Goal: Task Accomplishment & Management: Manage account settings

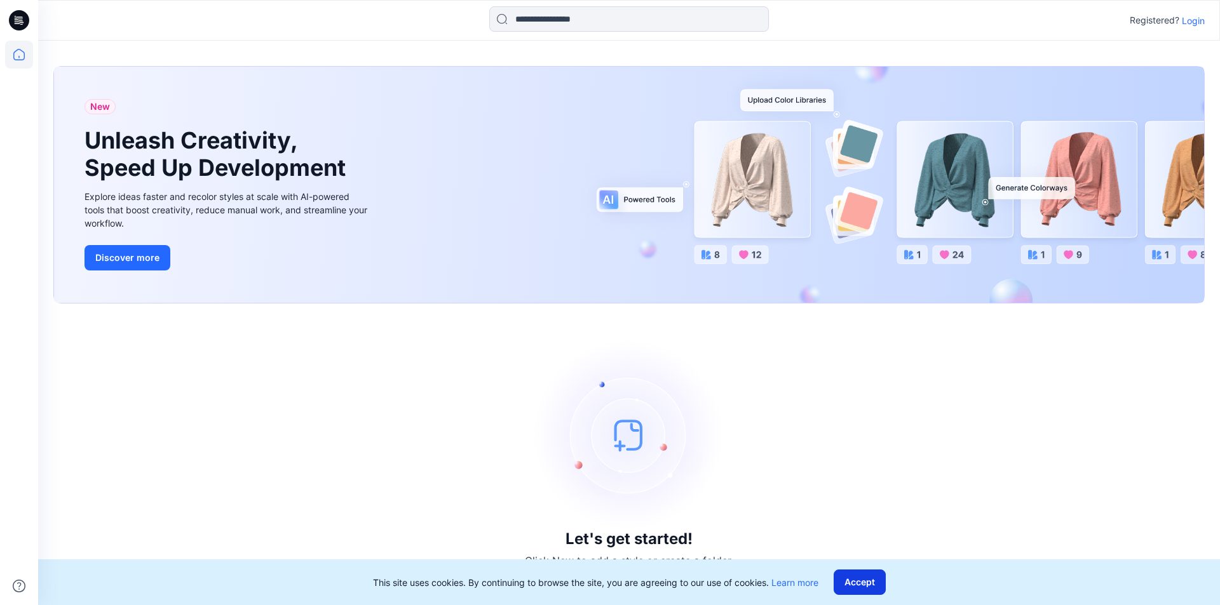
click at [873, 584] on button "Accept" at bounding box center [859, 582] width 52 height 25
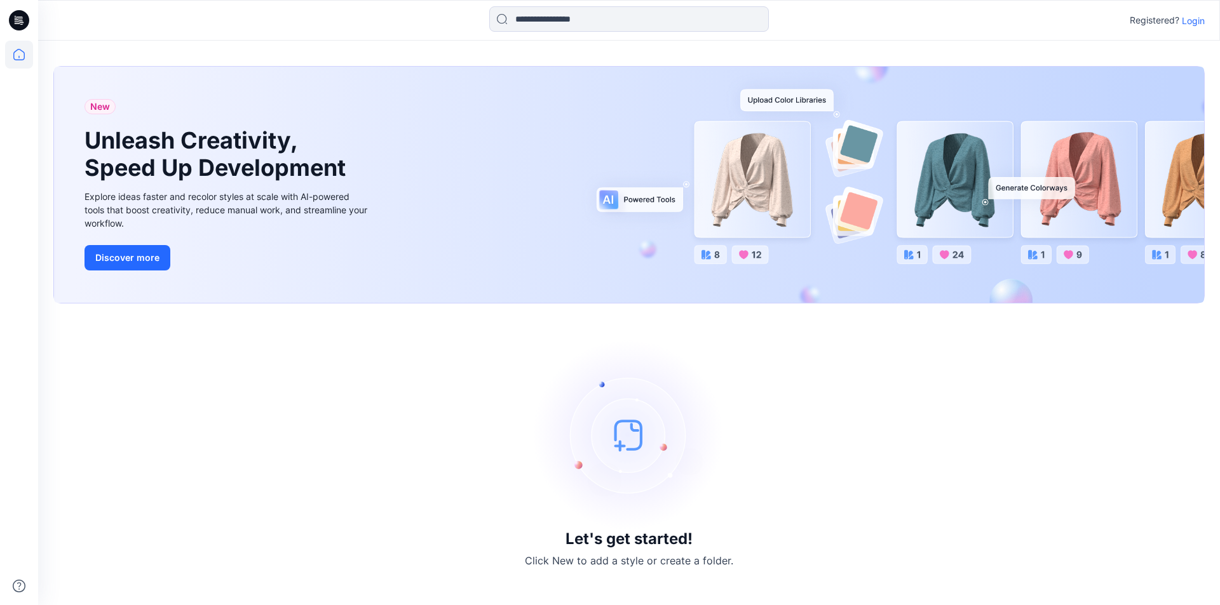
click at [1187, 20] on p "Login" at bounding box center [1192, 20] width 23 height 13
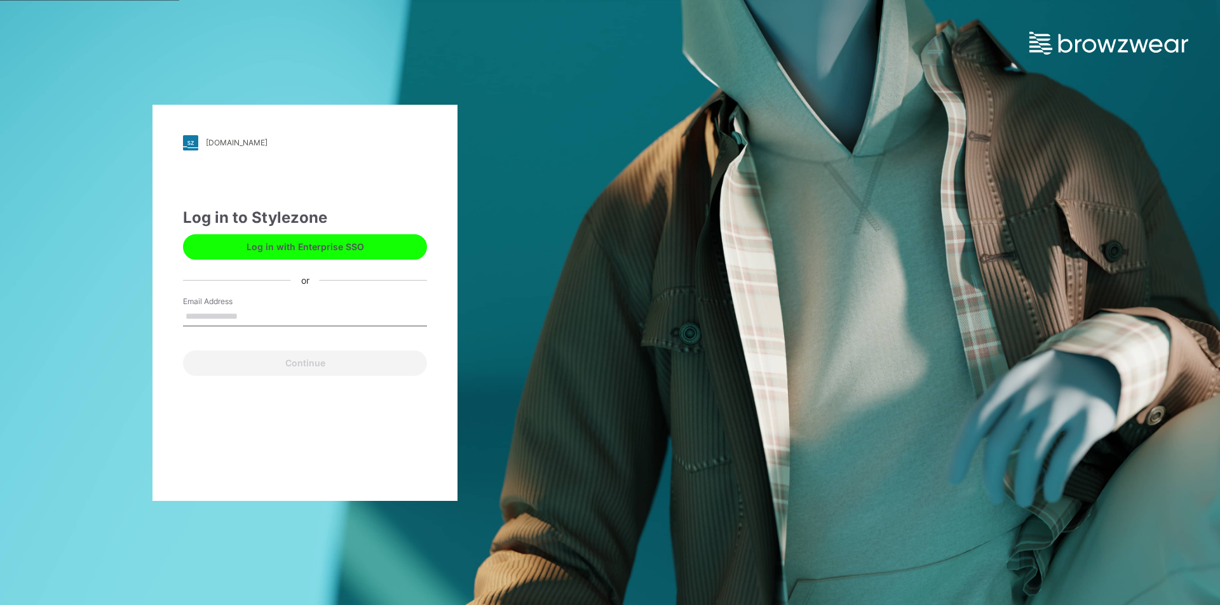
click at [271, 311] on input "Email Address" at bounding box center [305, 316] width 244 height 19
type input "**********"
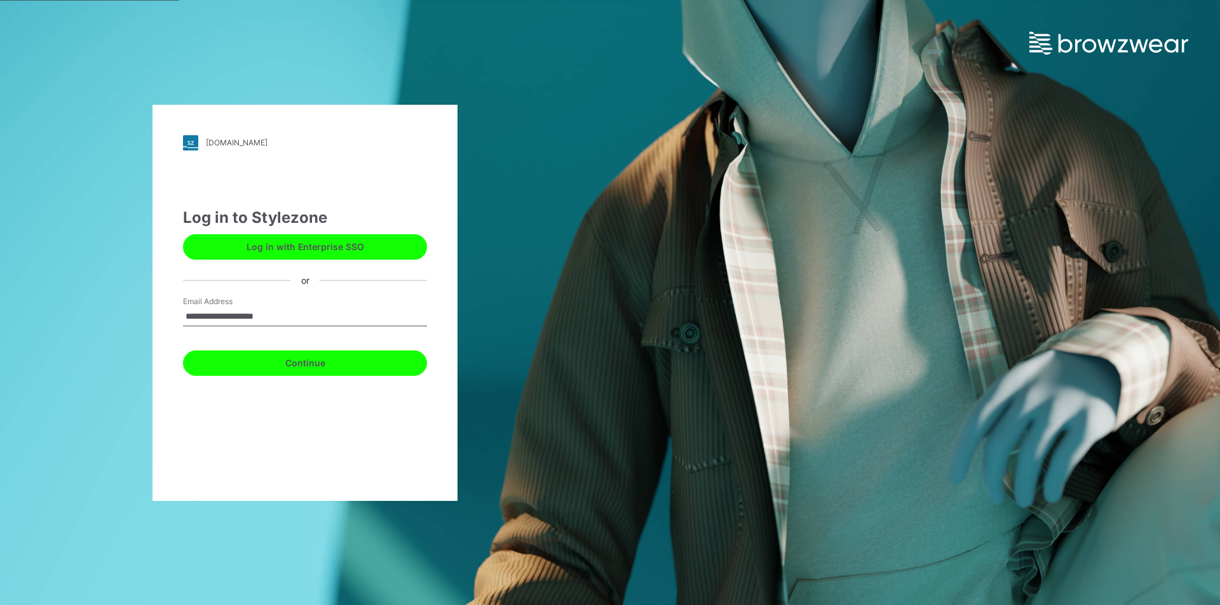
click at [318, 363] on button "Continue" at bounding box center [305, 363] width 244 height 25
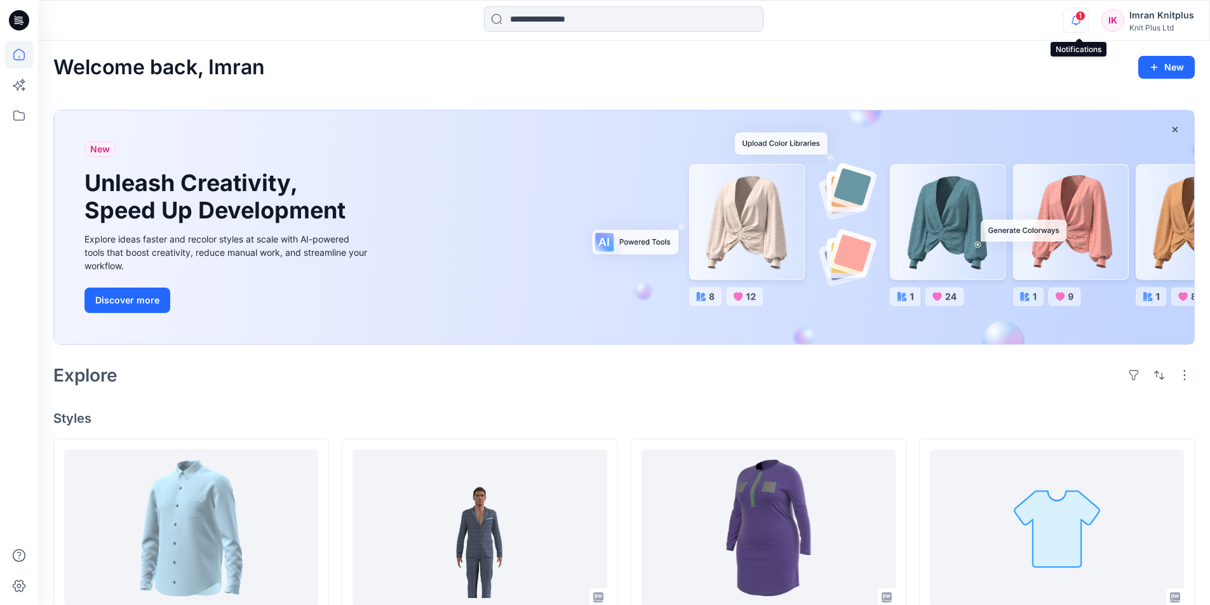
click at [1078, 20] on icon "button" at bounding box center [1076, 20] width 24 height 25
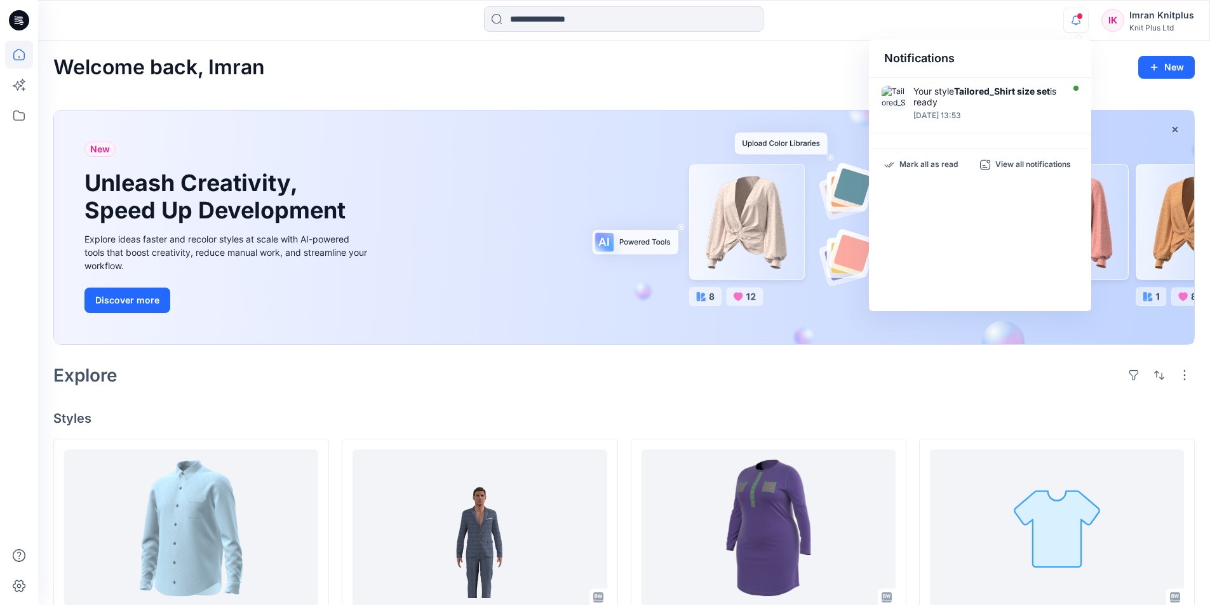
click at [1078, 20] on icon "button" at bounding box center [1076, 20] width 24 height 25
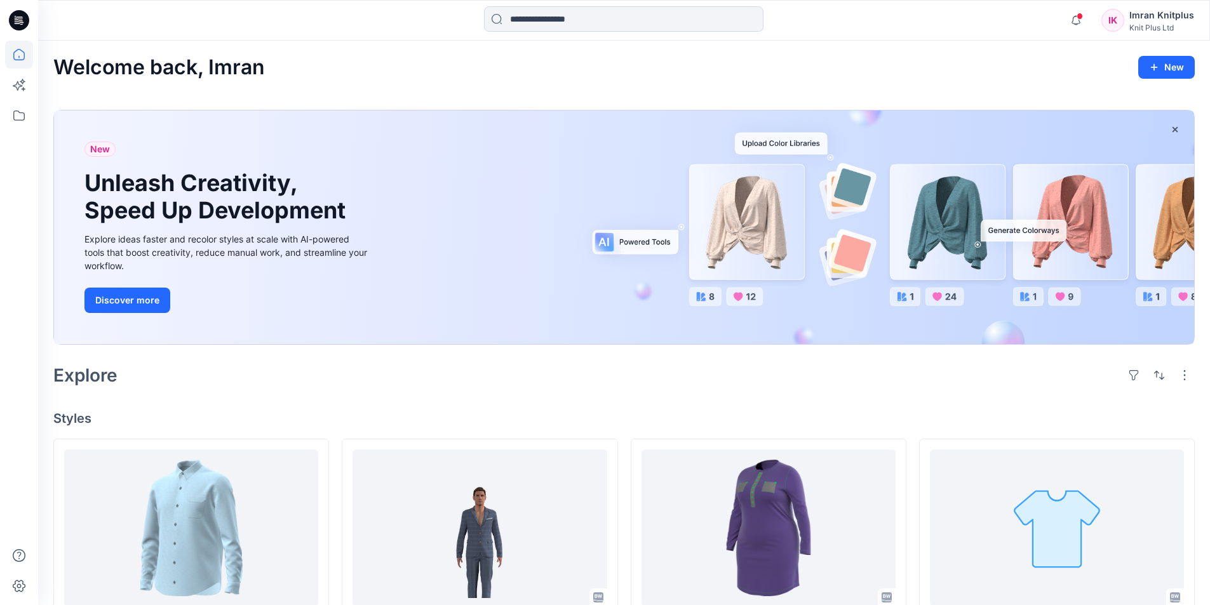
click at [1169, 19] on div "Imran Knitplus" at bounding box center [1161, 15] width 65 height 15
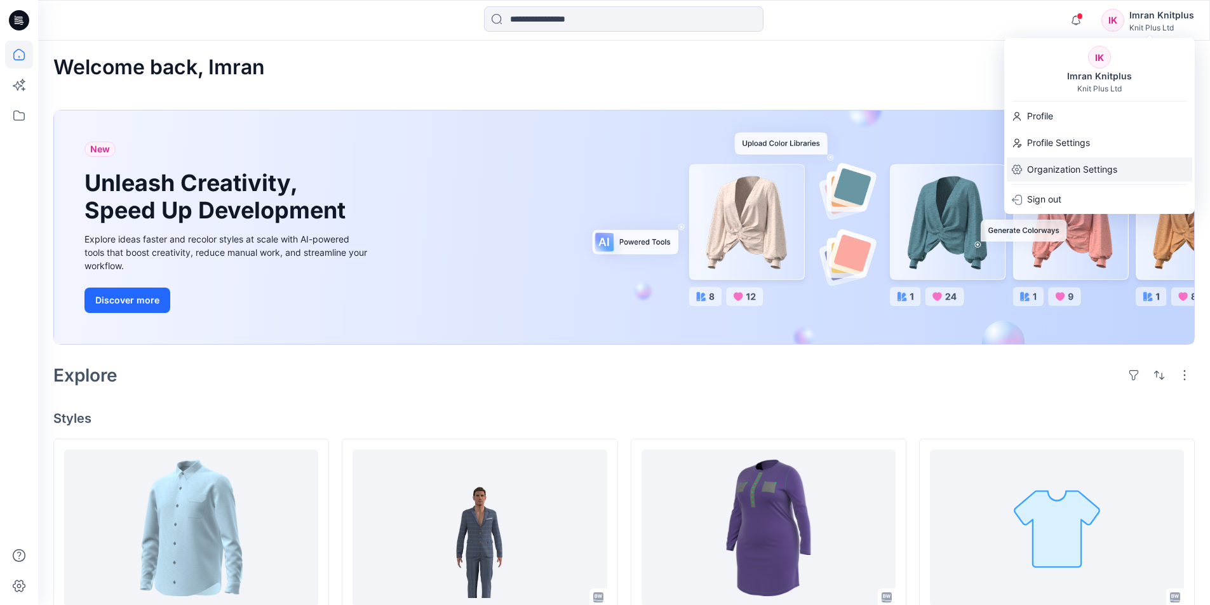
click at [1094, 170] on p "Organization Settings" at bounding box center [1072, 170] width 90 height 24
